Goal: Task Accomplishment & Management: Complete application form

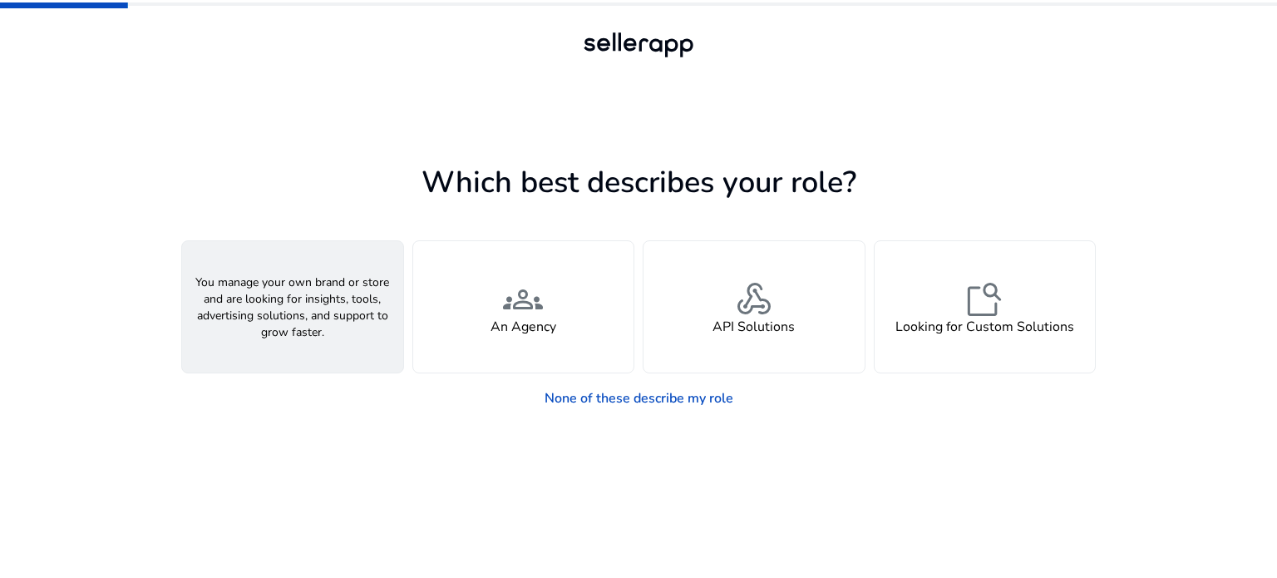
click at [302, 302] on span "person" at bounding box center [293, 299] width 40 height 40
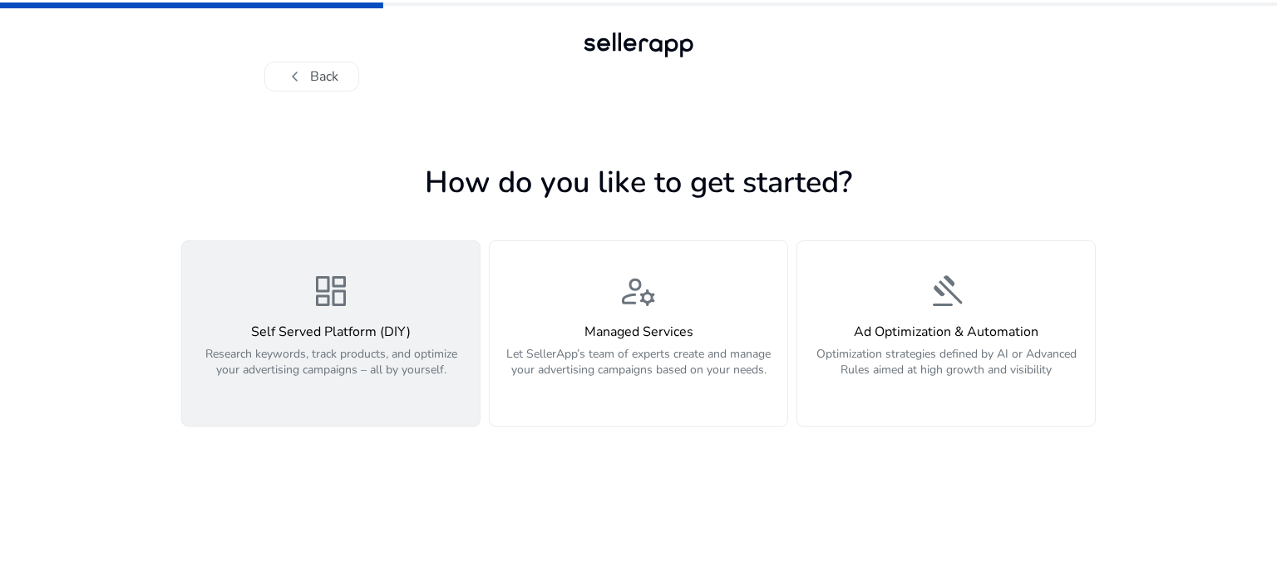
click at [307, 324] on h4 "Self Served Platform (DIY)" at bounding box center [331, 332] width 278 height 16
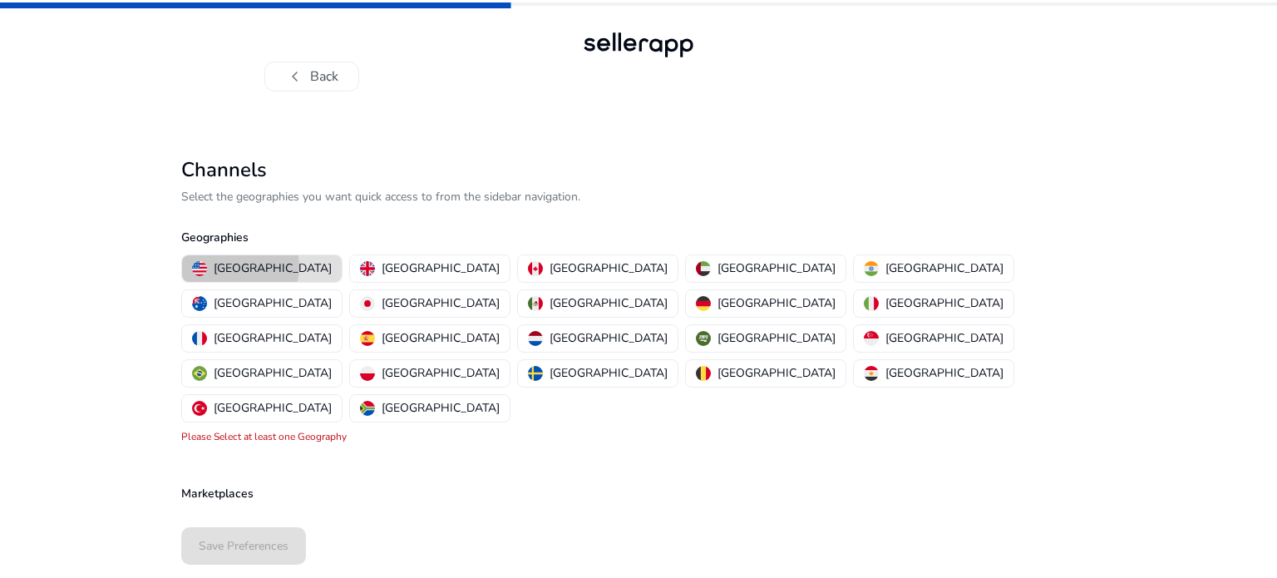
click at [240, 267] on p "[GEOGRAPHIC_DATA]" at bounding box center [273, 267] width 118 height 17
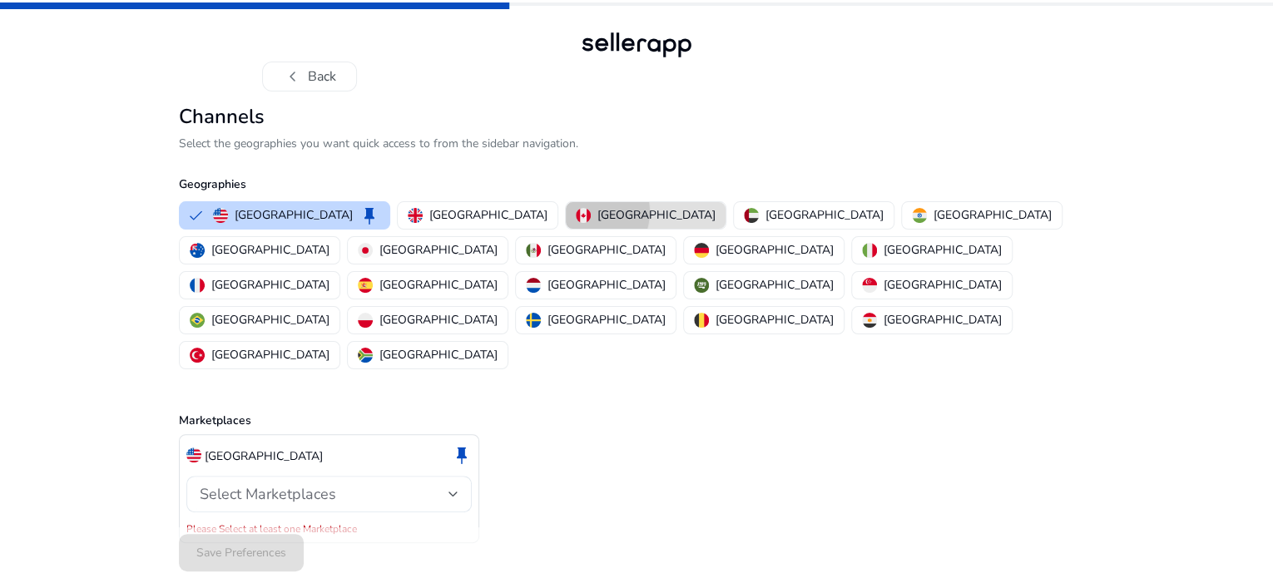
click at [576, 223] on img "button" at bounding box center [583, 215] width 15 height 15
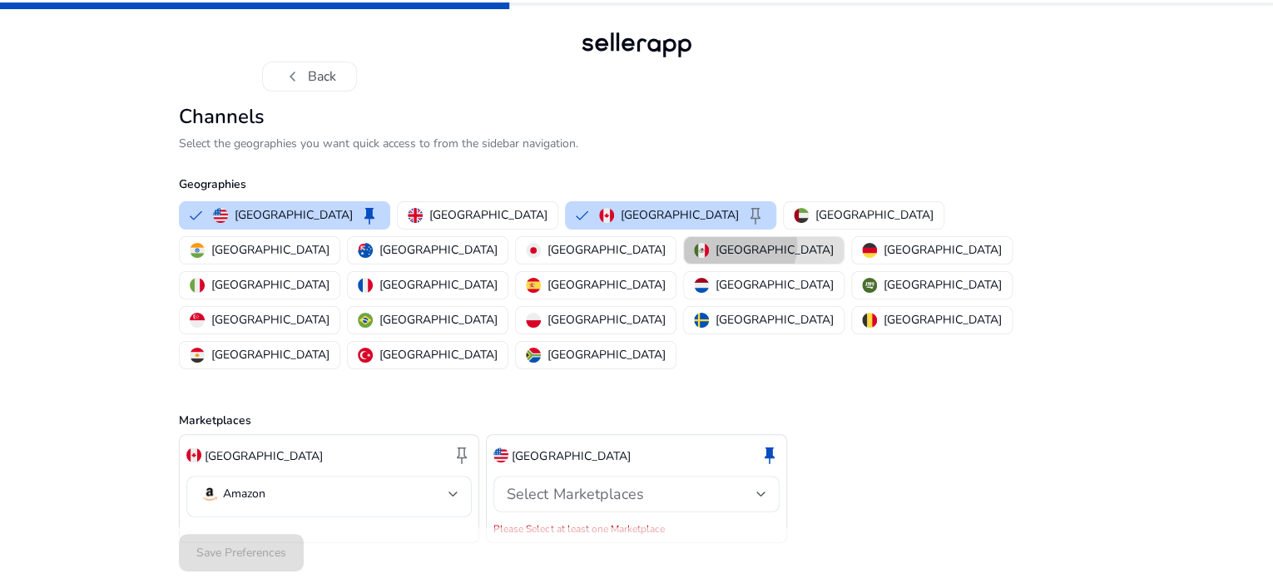
click at [715, 259] on p "[GEOGRAPHIC_DATA]" at bounding box center [774, 249] width 118 height 17
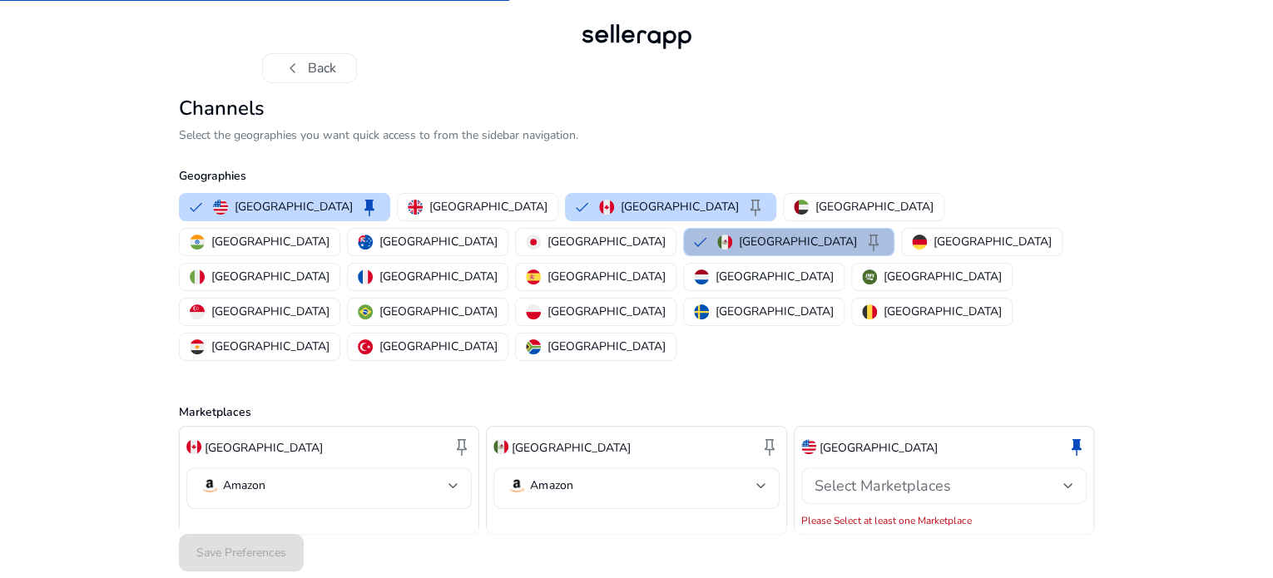
scroll to position [11, 0]
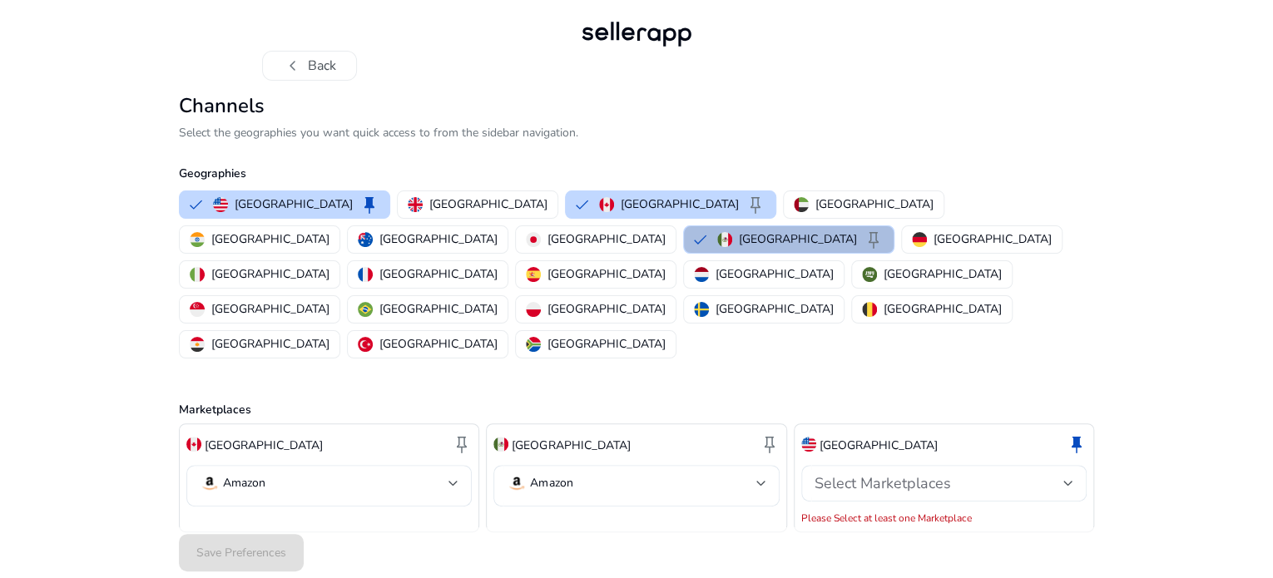
click at [883, 437] on p "[GEOGRAPHIC_DATA]" at bounding box center [878, 445] width 118 height 17
click at [768, 434] on span "keep" at bounding box center [769, 444] width 20 height 20
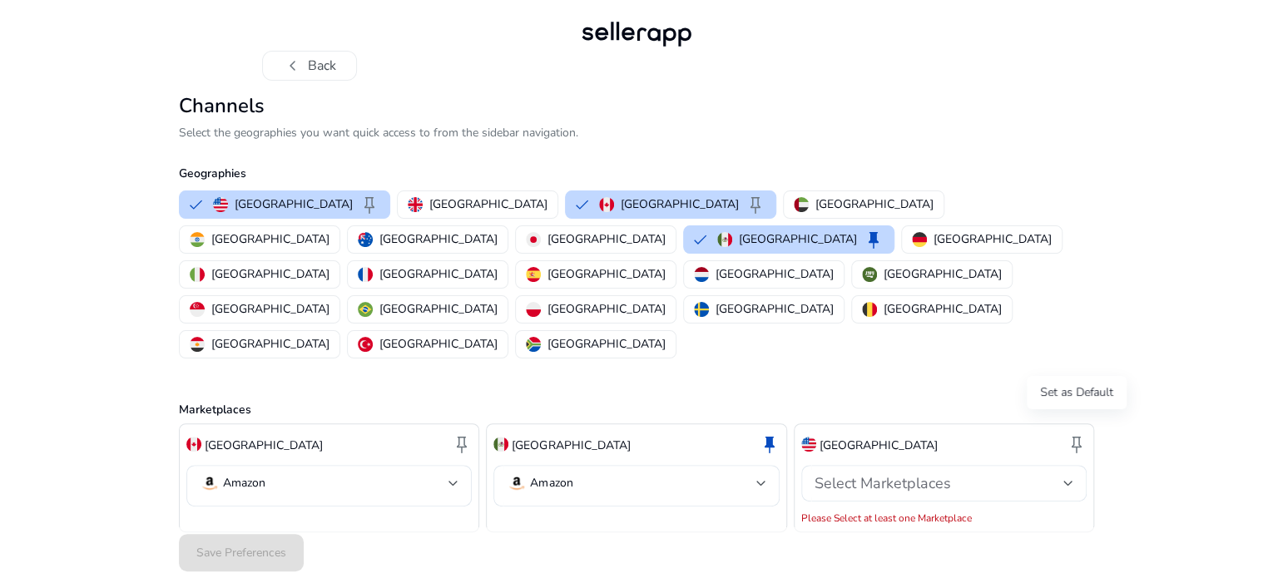
click at [1070, 434] on span "keep" at bounding box center [1076, 444] width 20 height 20
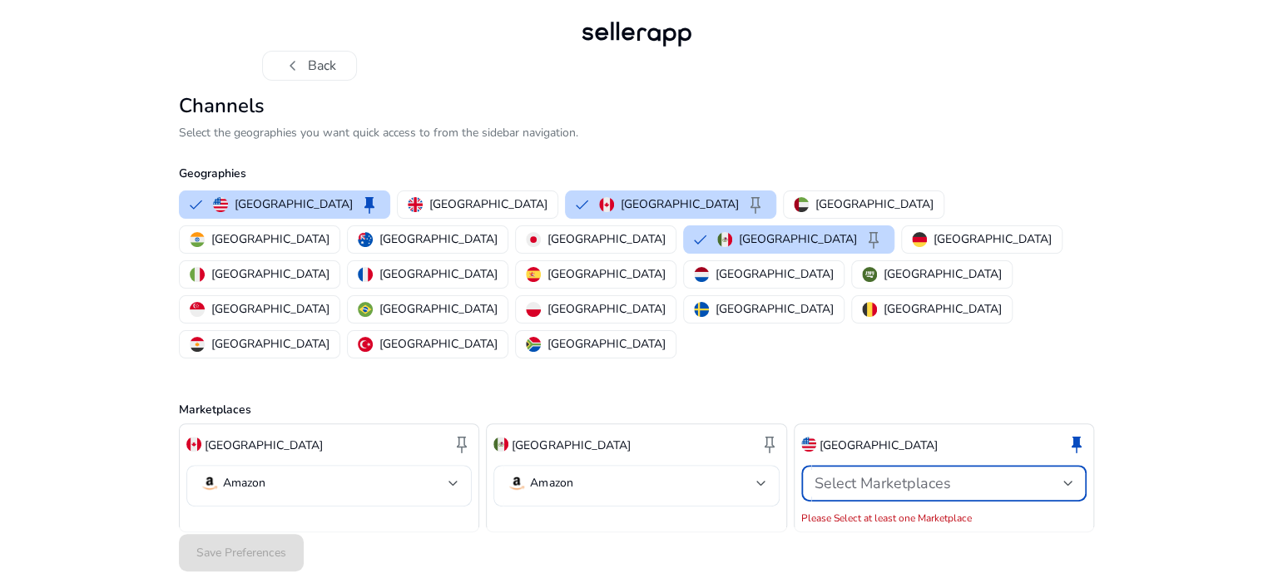
click at [912, 473] on span "Select Marketplaces" at bounding box center [882, 483] width 136 height 20
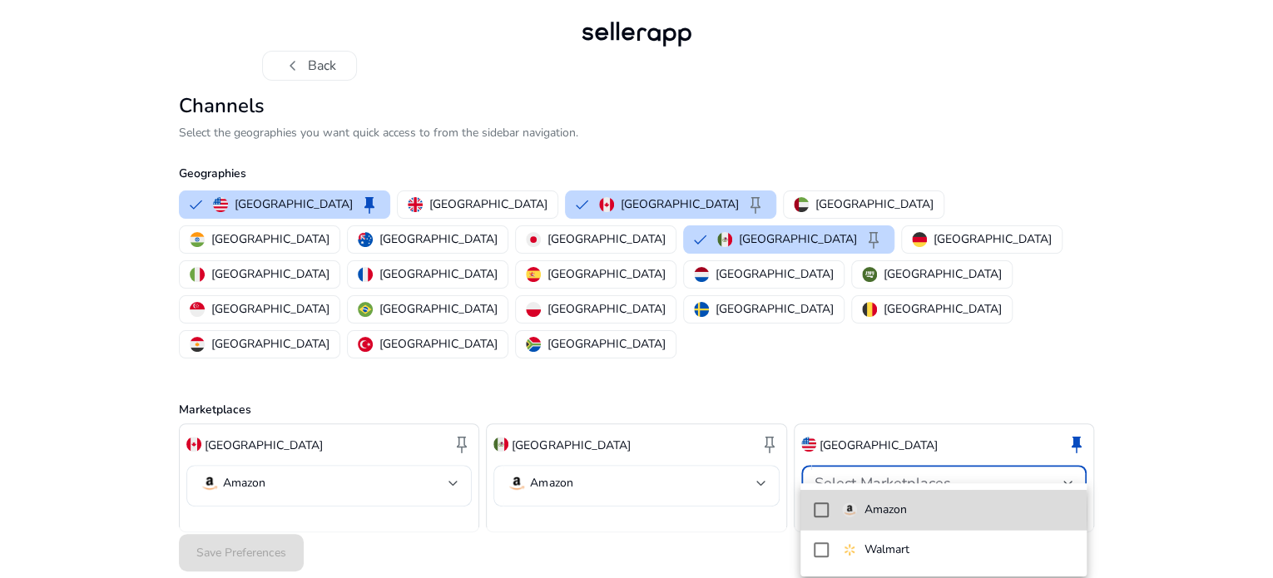
click at [818, 513] on mat-pseudo-checkbox at bounding box center [820, 509] width 15 height 15
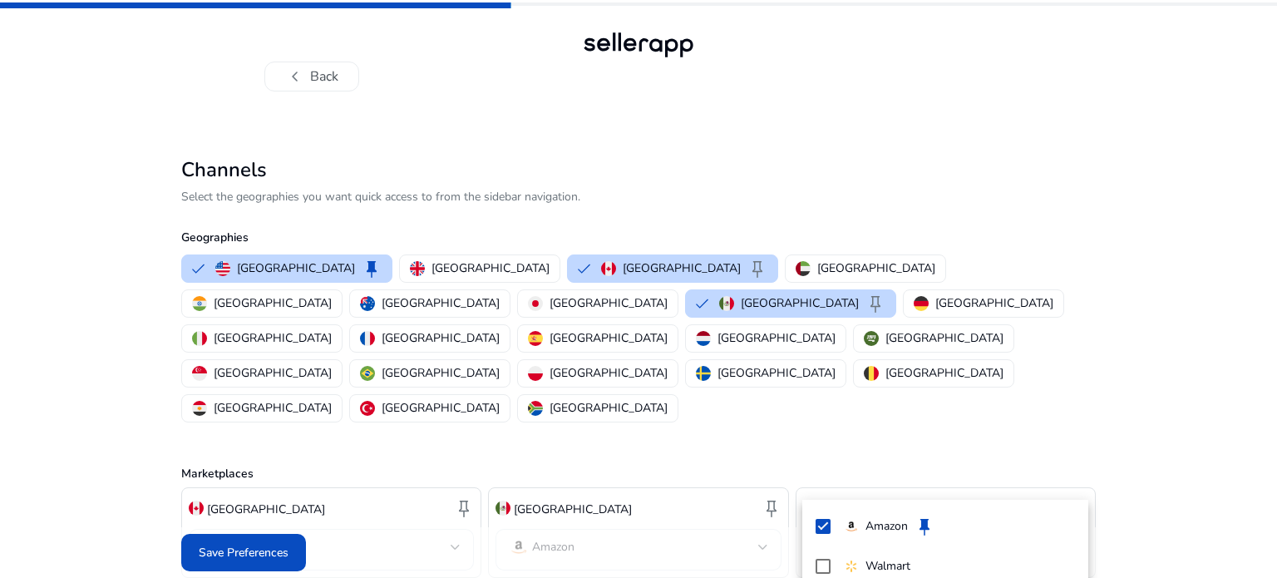
click at [214, 554] on div at bounding box center [638, 289] width 1277 height 578
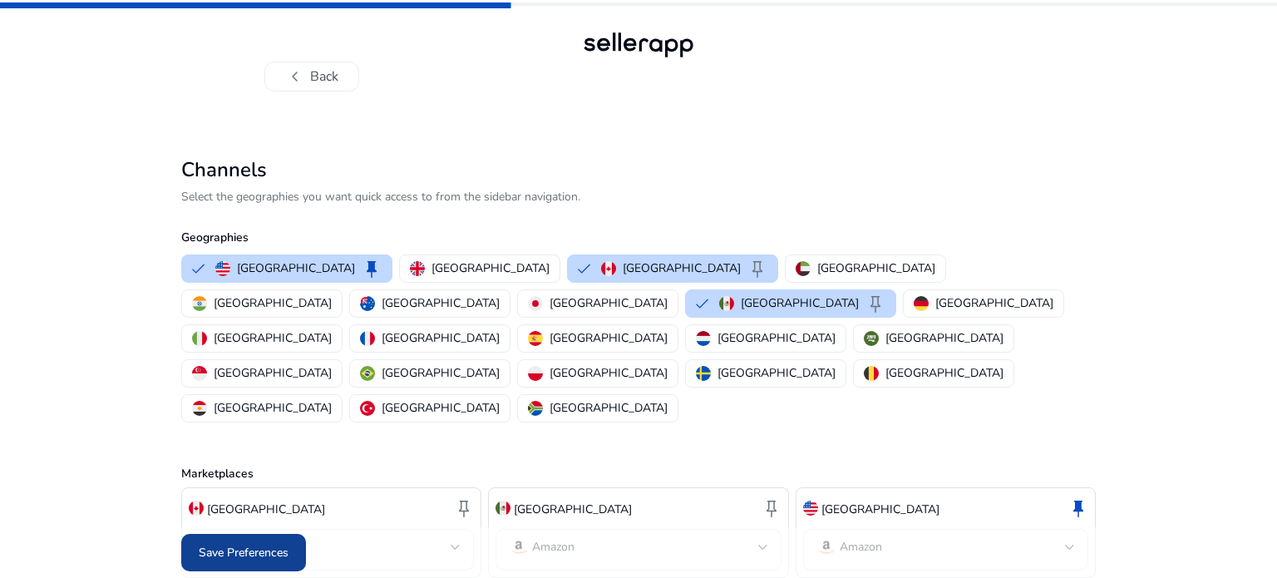
click at [240, 544] on span "Save Preferences" at bounding box center [244, 552] width 90 height 17
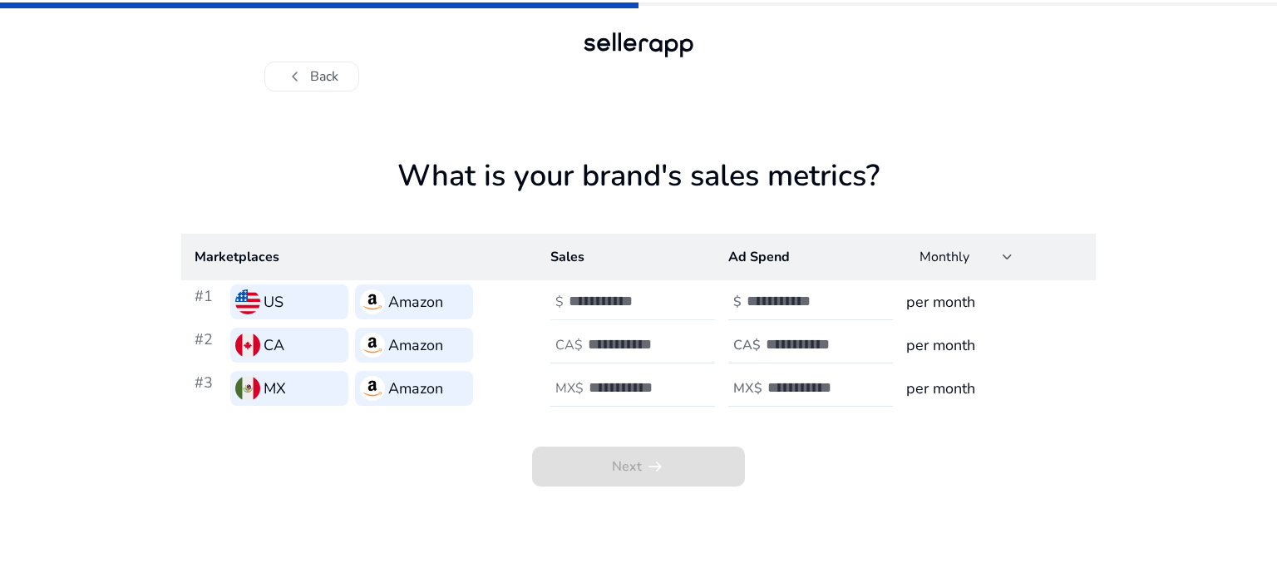
click at [596, 299] on input "number" at bounding box center [625, 301] width 112 height 18
click at [673, 294] on input "*" at bounding box center [625, 301] width 112 height 18
drag, startPoint x: 625, startPoint y: 302, endPoint x: 534, endPoint y: 302, distance: 91.5
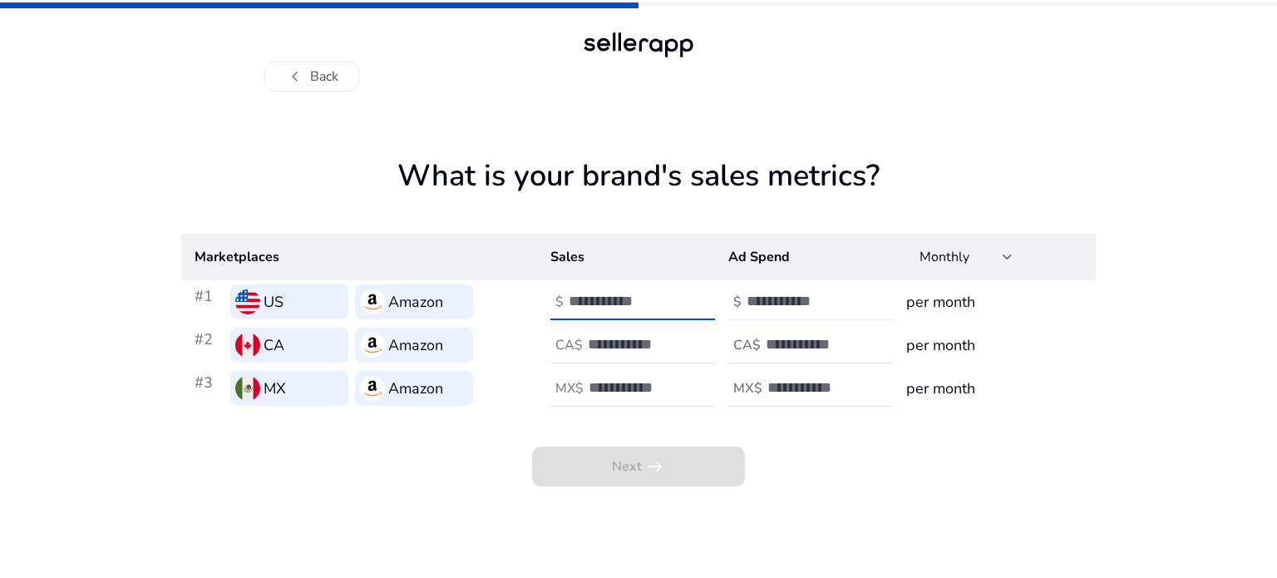
click at [534, 302] on tr "#1 US Amazon $ * $ per month" at bounding box center [638, 301] width 915 height 43
type input "*****"
click at [809, 305] on input "number" at bounding box center [803, 301] width 112 height 18
click at [852, 306] on input "**" at bounding box center [803, 301] width 112 height 18
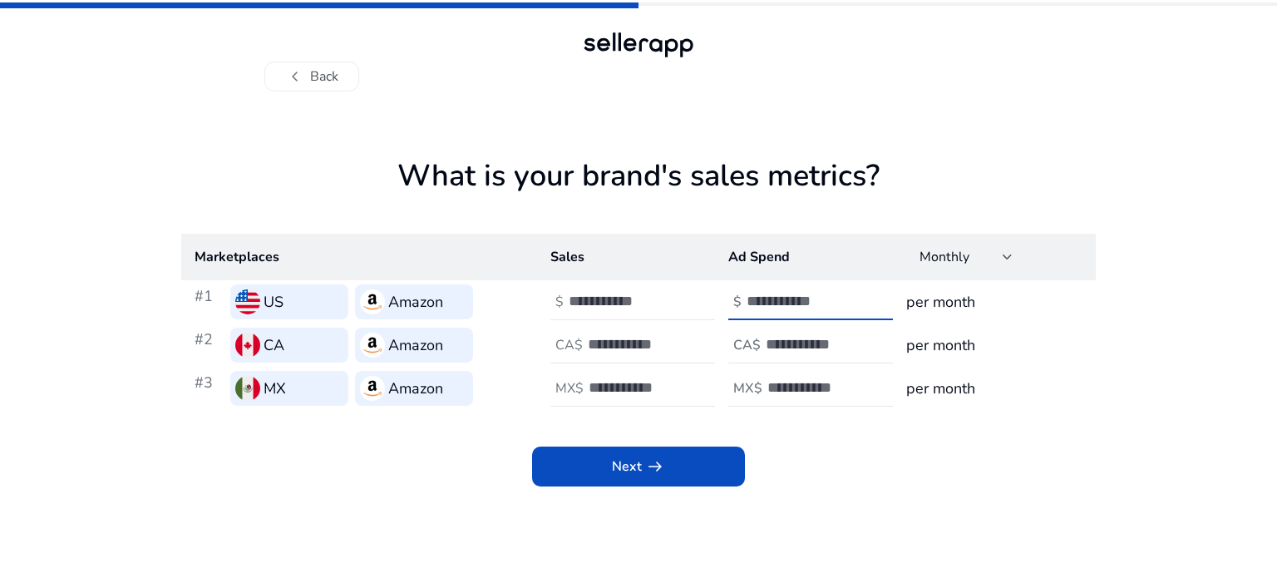
type input "*"
click at [849, 293] on input "*" at bounding box center [803, 301] width 112 height 18
click at [964, 304] on h3 "per month" at bounding box center [995, 301] width 176 height 23
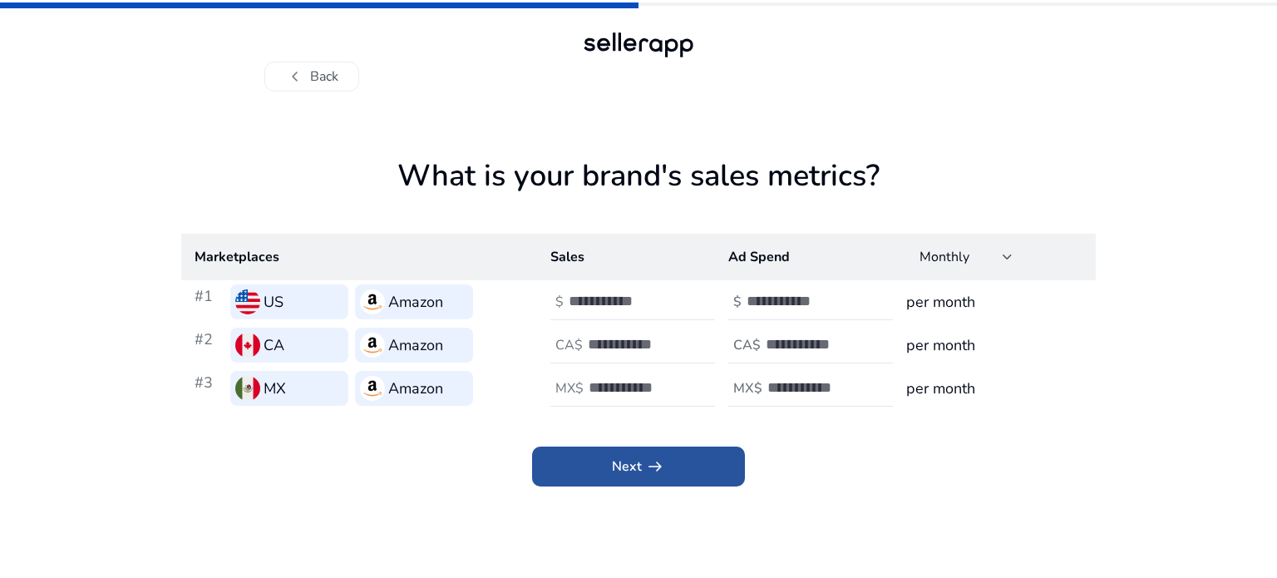
click at [630, 460] on span "Next arrow_right_alt" at bounding box center [638, 467] width 53 height 20
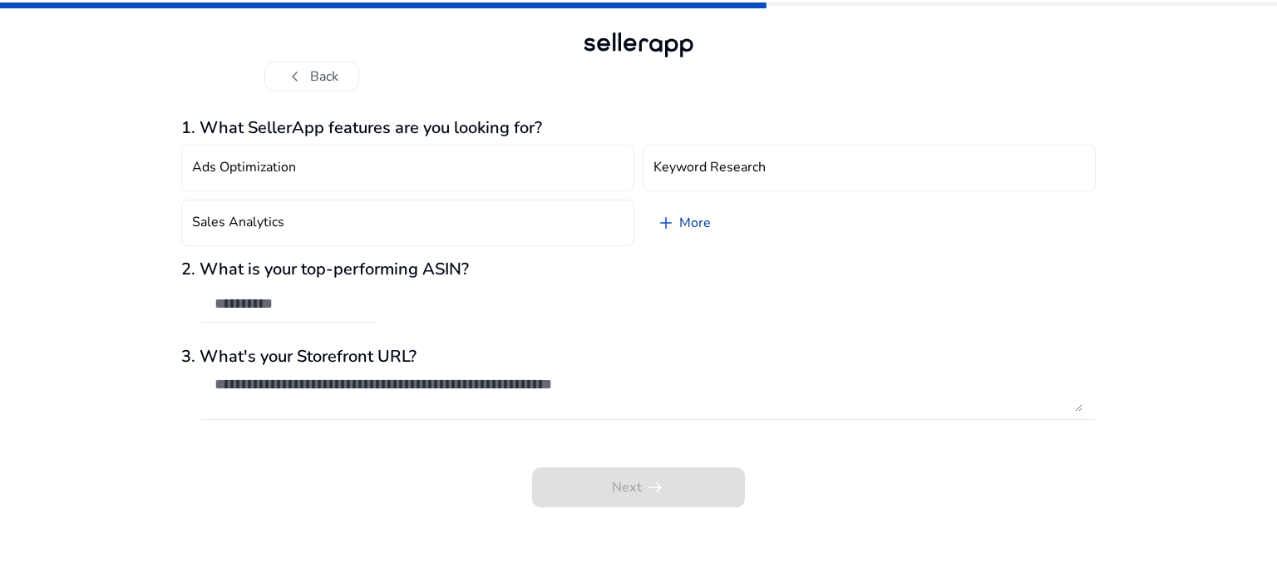
click at [677, 222] on link "add More" at bounding box center [684, 223] width 82 height 47
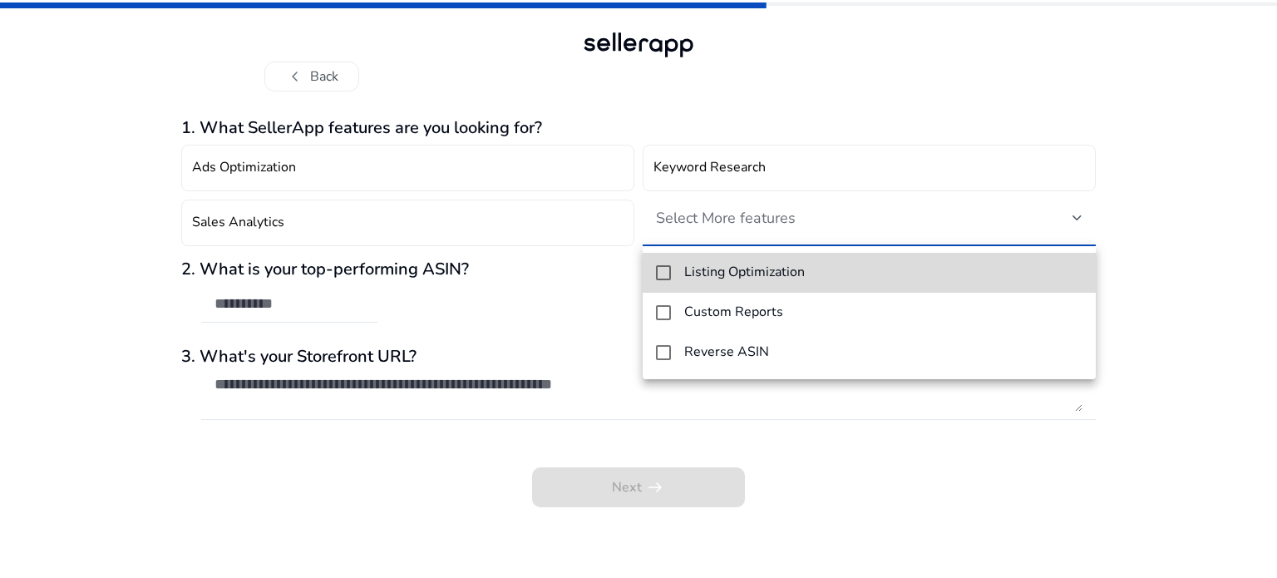
click at [665, 267] on mat-pseudo-checkbox at bounding box center [663, 272] width 15 height 15
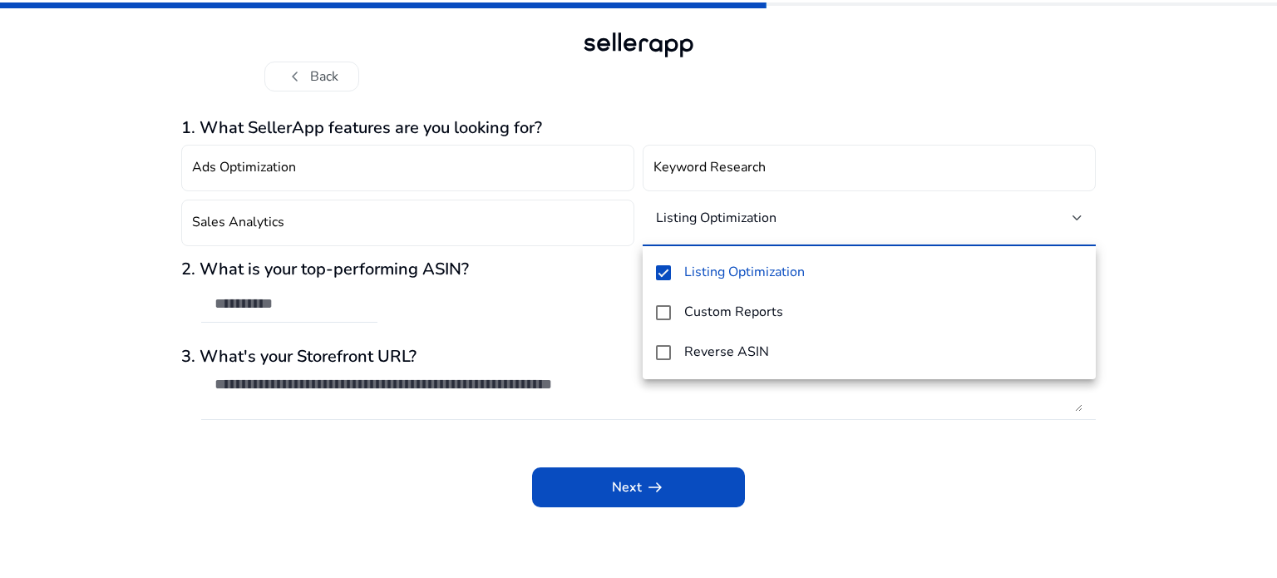
click at [418, 294] on div at bounding box center [638, 289] width 1277 height 578
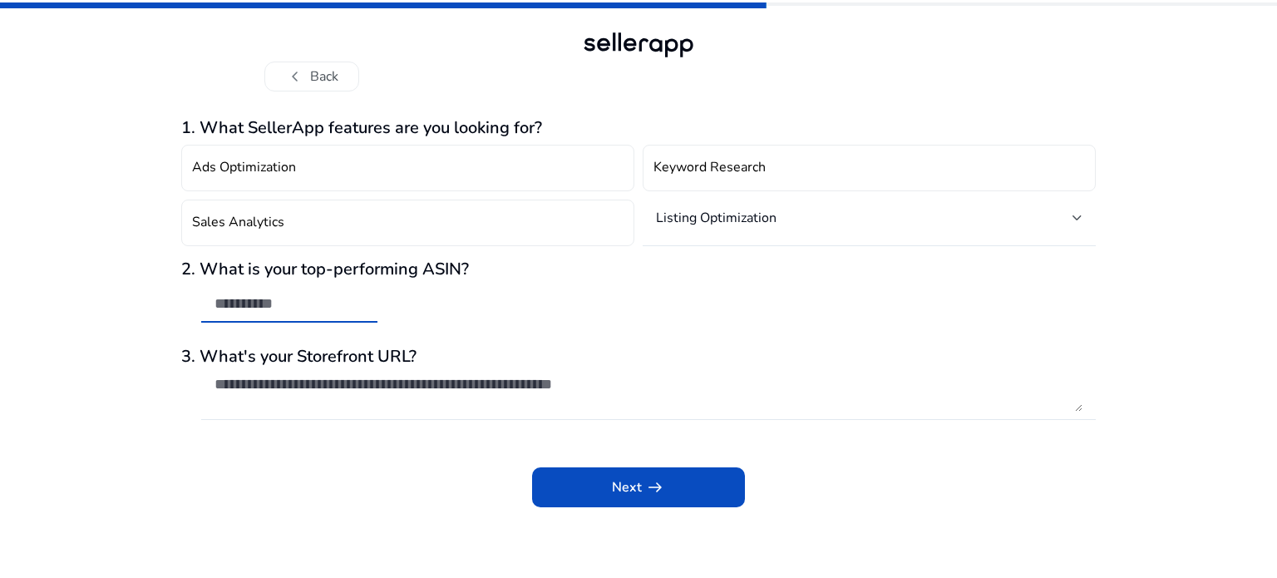
paste input "**********"
type input "**********"
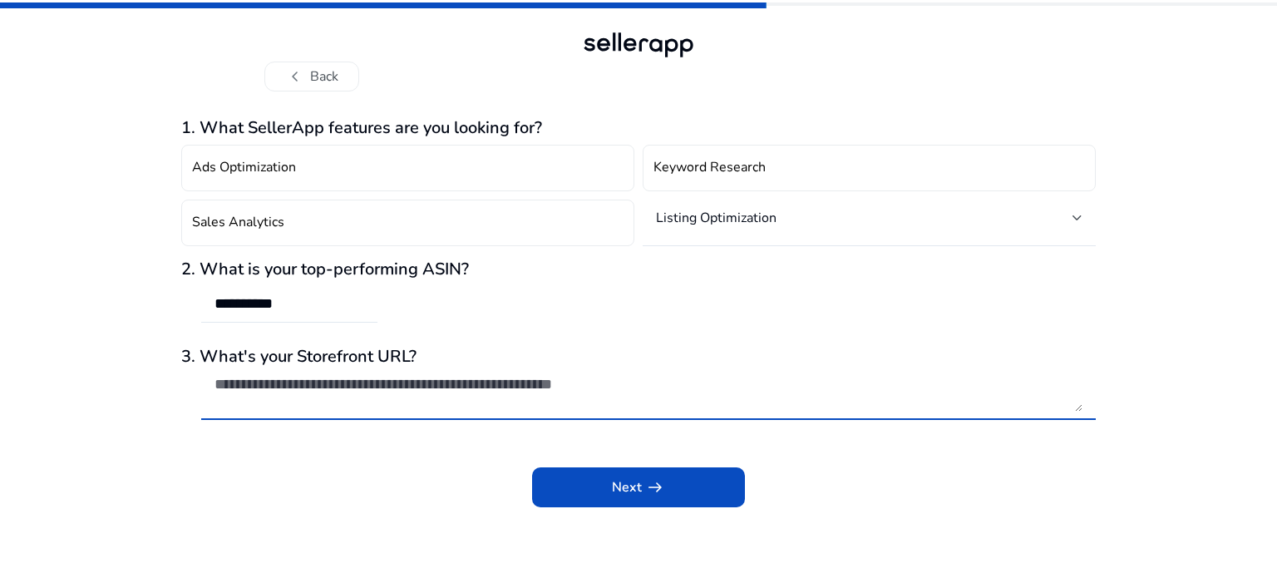
paste textarea "**********"
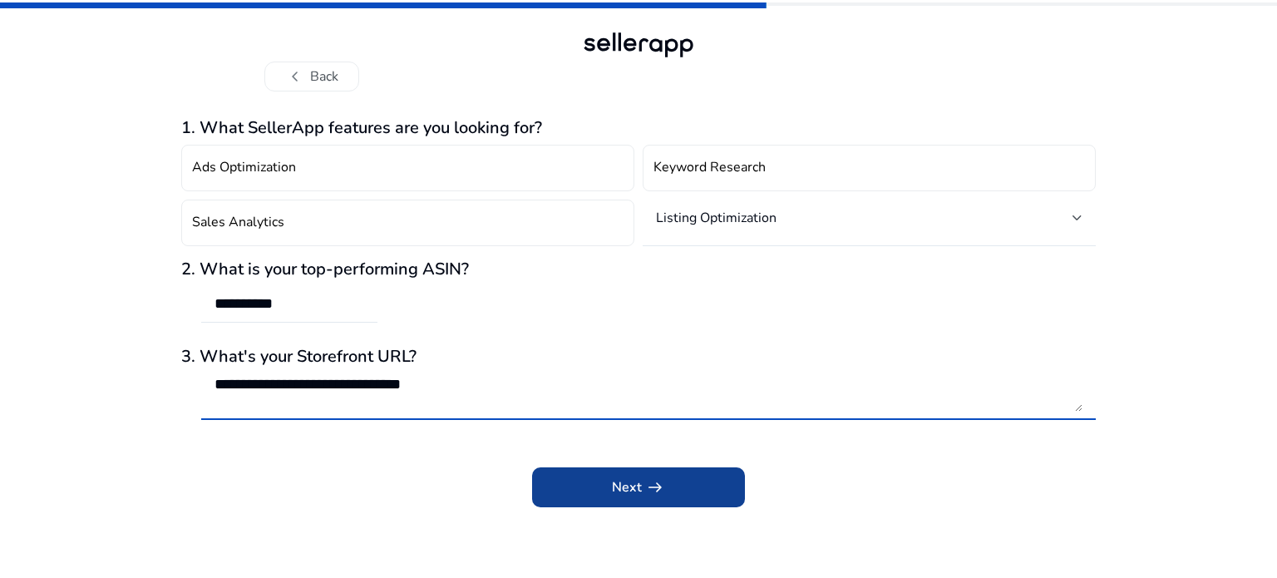
type textarea "**********"
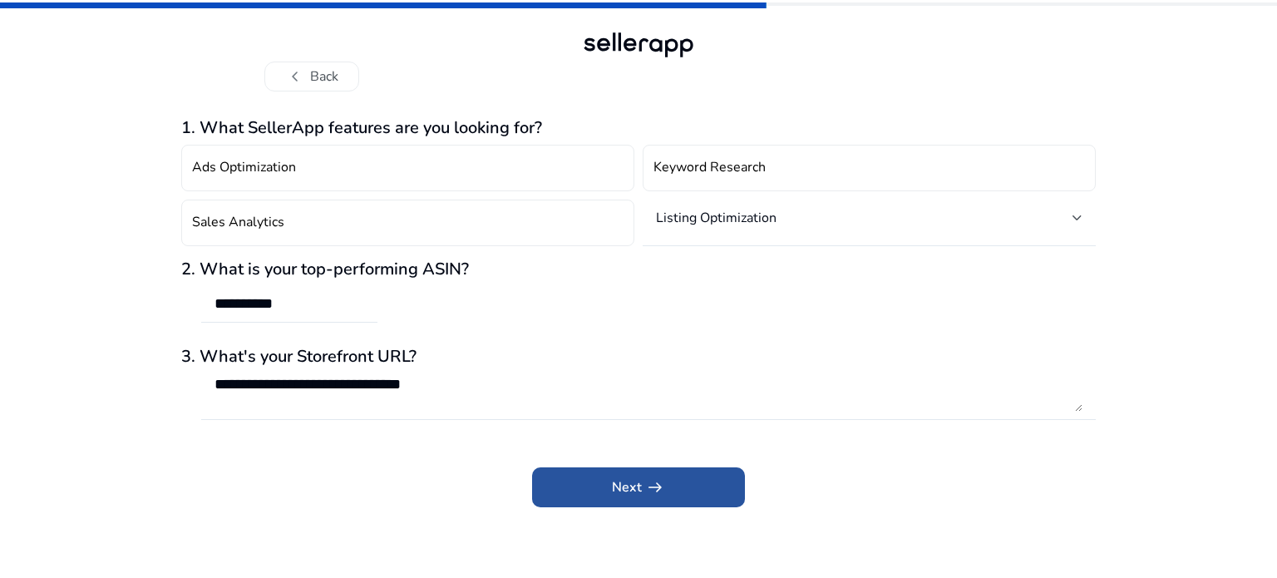
click at [615, 487] on span "Next arrow_right_alt" at bounding box center [638, 487] width 53 height 20
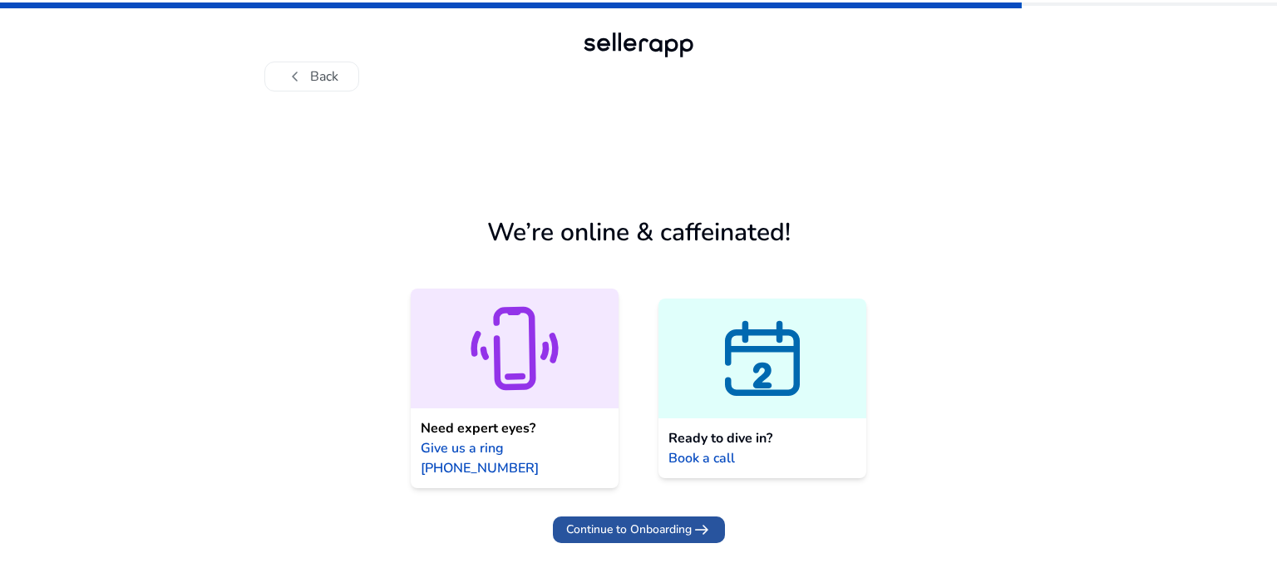
click at [623, 521] on span "Continue to Onboarding" at bounding box center [629, 529] width 126 height 17
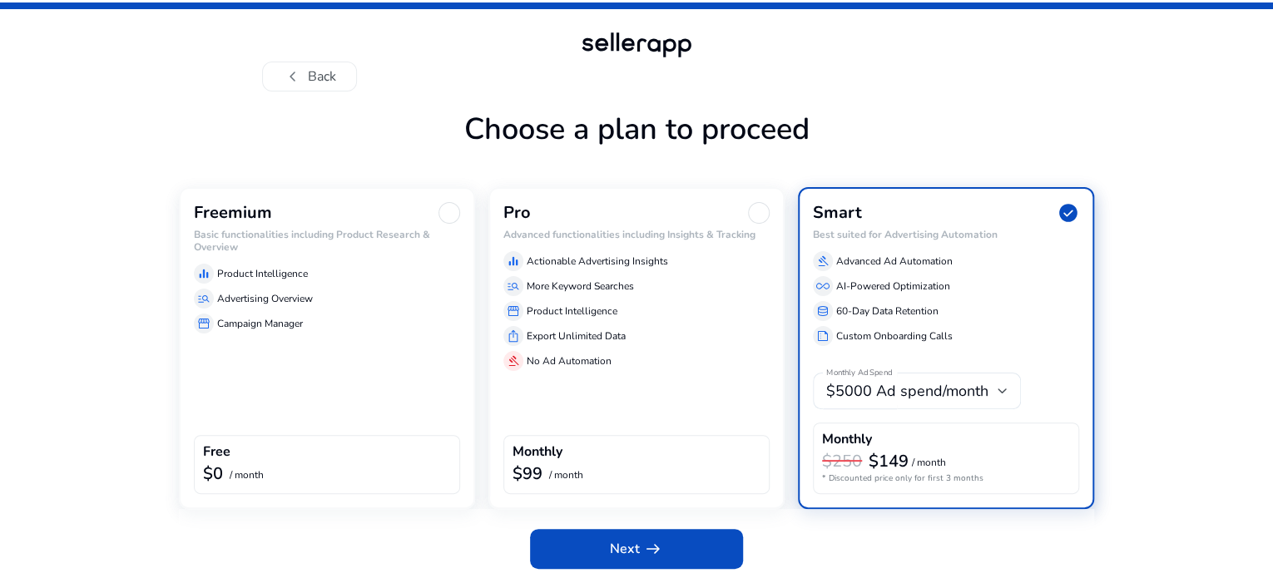
click at [262, 309] on div "manage_search Advertising Overview" at bounding box center [327, 299] width 266 height 20
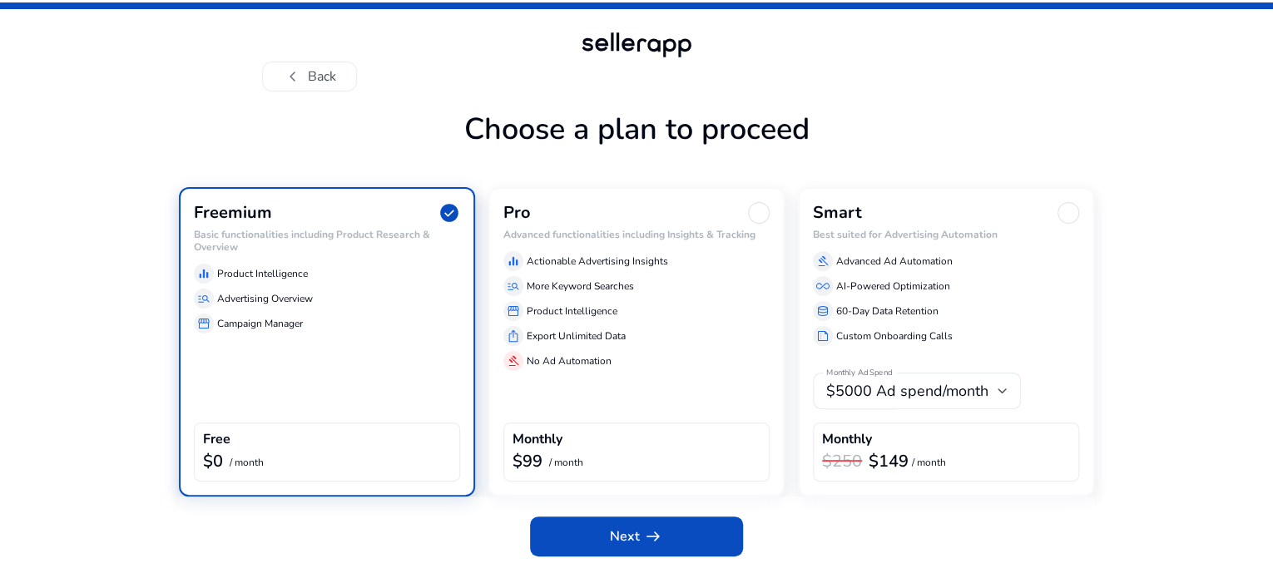
scroll to position [43, 0]
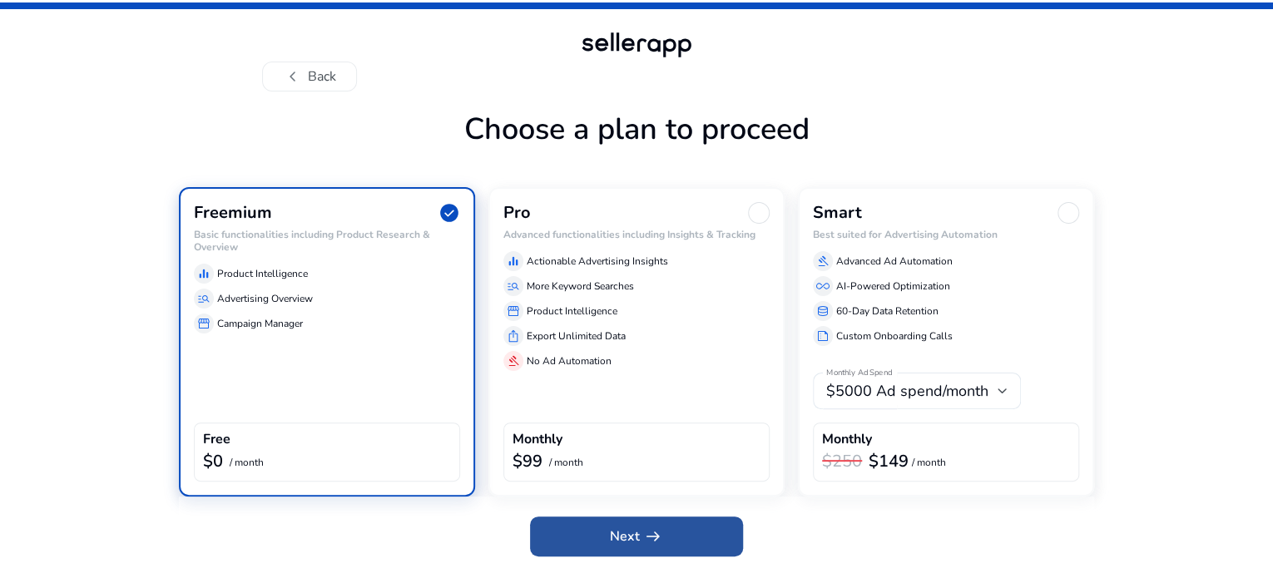
click at [626, 546] on span "Next arrow_right_alt" at bounding box center [636, 536] width 53 height 20
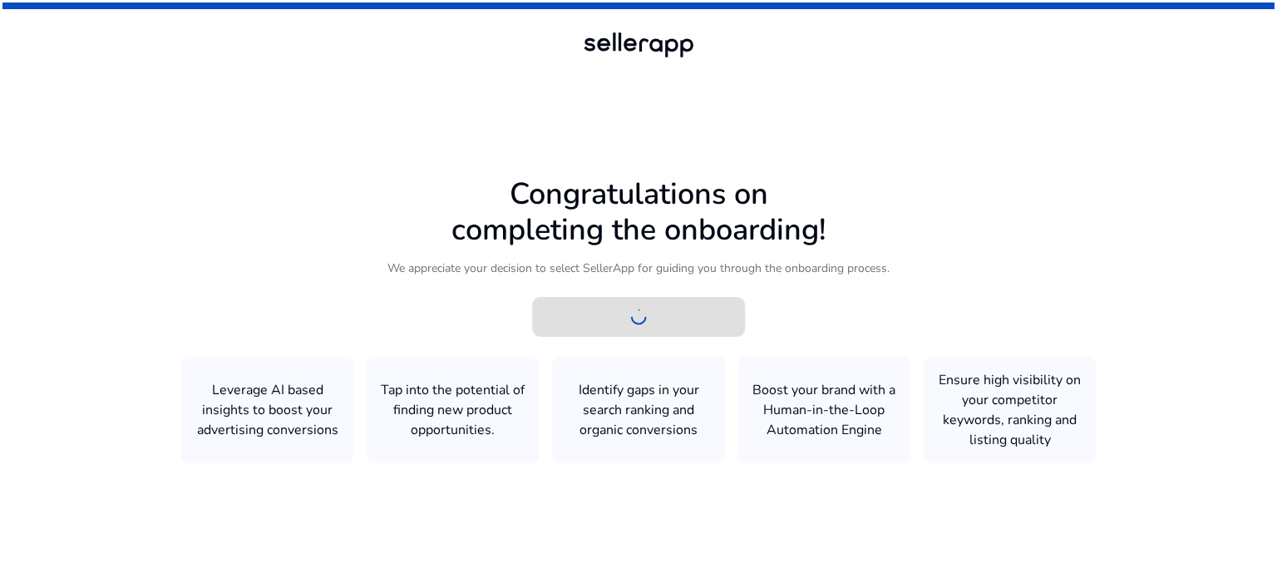
scroll to position [0, 0]
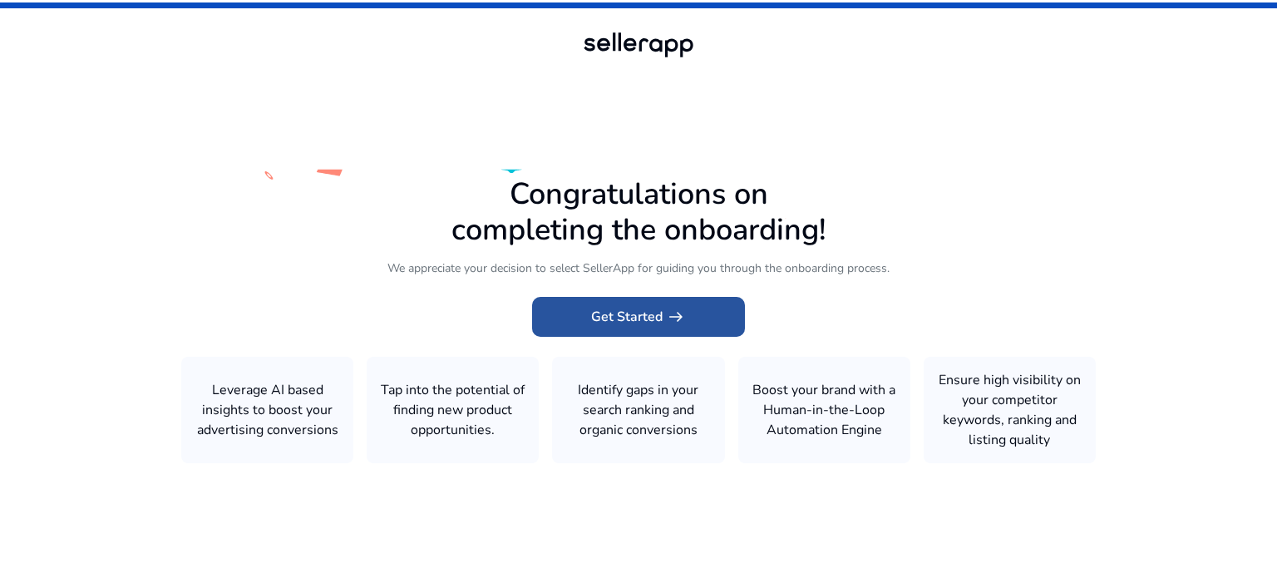
click at [609, 319] on span "Get Started arrow_right_alt" at bounding box center [638, 317] width 95 height 20
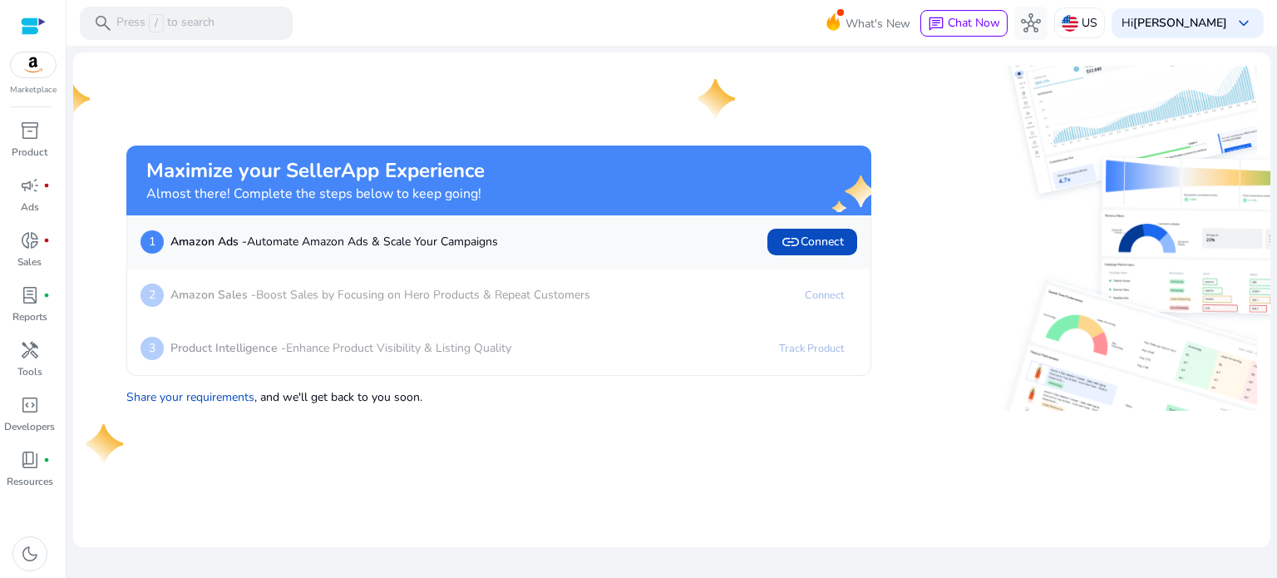
click at [27, 22] on div at bounding box center [33, 26] width 25 height 19
